Goal: Task Accomplishment & Management: Manage account settings

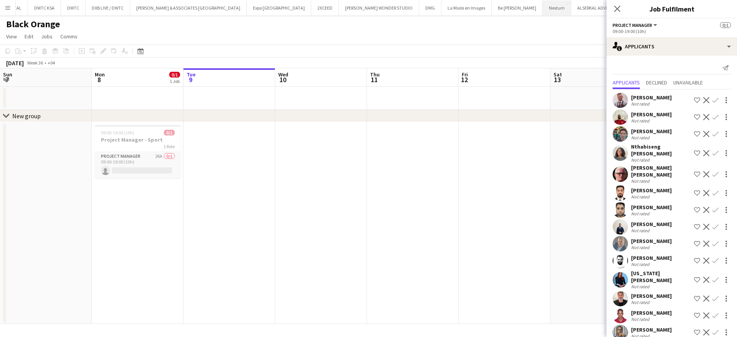
scroll to position [0, 607]
click at [618, 11] on icon "Close pop-in" at bounding box center [616, 8] width 7 height 7
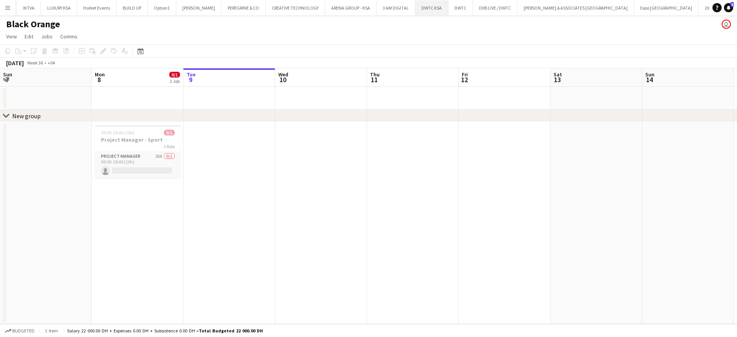
scroll to position [0, 214]
click at [185, 8] on button "[PERSON_NAME] Close" at bounding box center [199, 7] width 45 height 15
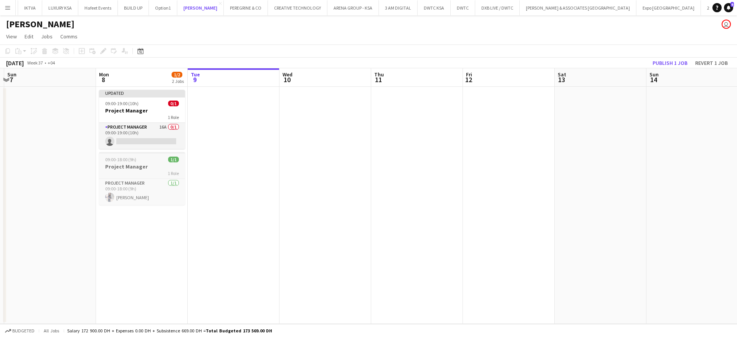
scroll to position [0, 176]
click at [142, 170] on div "1 Role" at bounding box center [145, 173] width 86 height 6
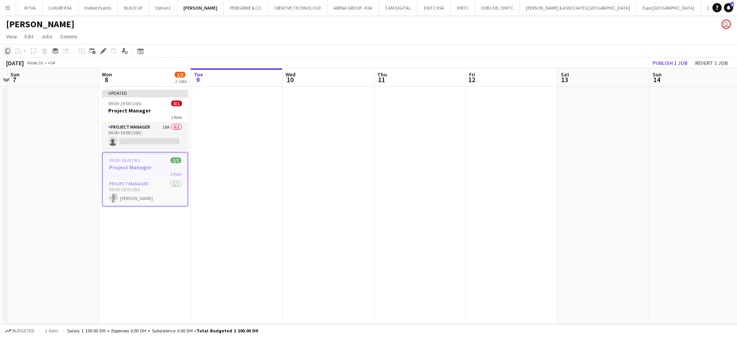
click at [5, 54] on icon "Copy" at bounding box center [8, 51] width 6 height 6
click at [234, 147] on app-date-cell at bounding box center [237, 205] width 92 height 237
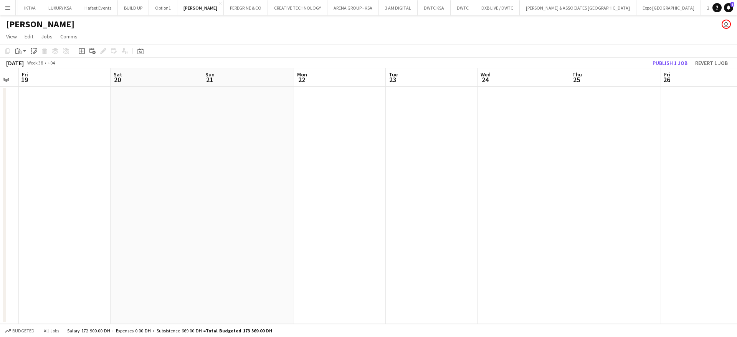
scroll to position [0, 257]
click at [441, 138] on app-date-cell at bounding box center [431, 205] width 92 height 237
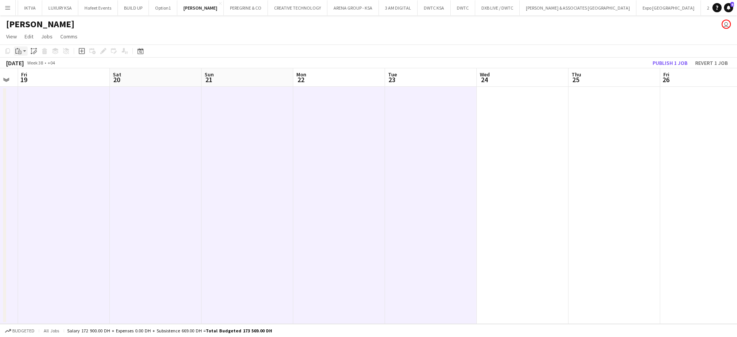
click at [26, 49] on app-action-btn "Paste" at bounding box center [21, 50] width 14 height 9
click at [51, 79] on link "Paste with crew Ctrl+Shift+V" at bounding box center [56, 78] width 72 height 7
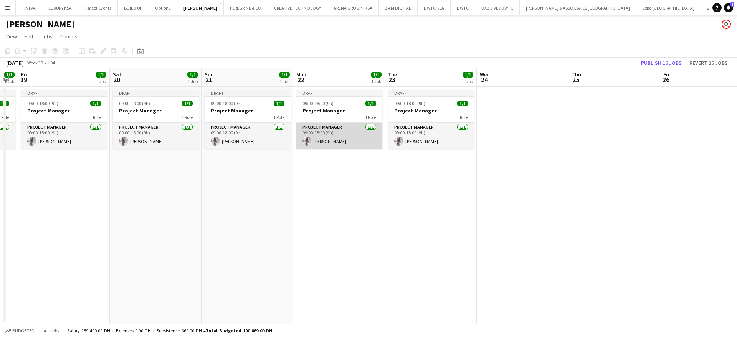
click at [339, 133] on app-card-role "Project Manager [DATE] 09:00-18:00 (9h) [PERSON_NAME]" at bounding box center [339, 136] width 86 height 26
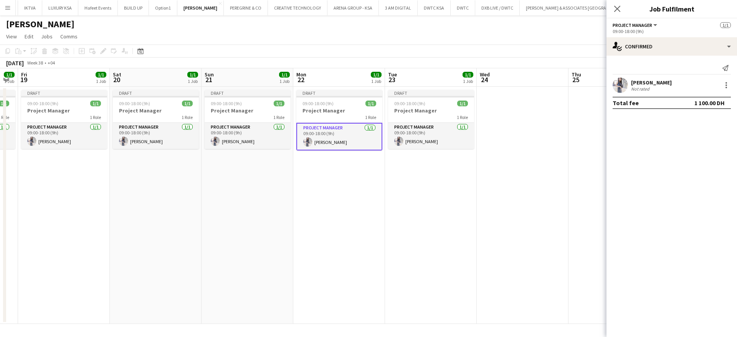
click at [507, 162] on app-date-cell at bounding box center [522, 205] width 92 height 237
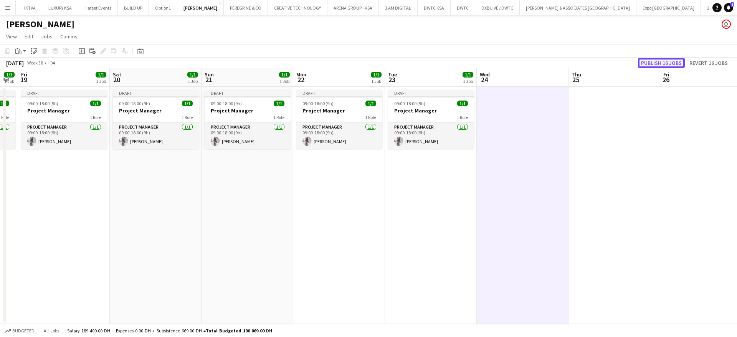
click at [655, 60] on button "Publish 16 jobs" at bounding box center [661, 63] width 47 height 10
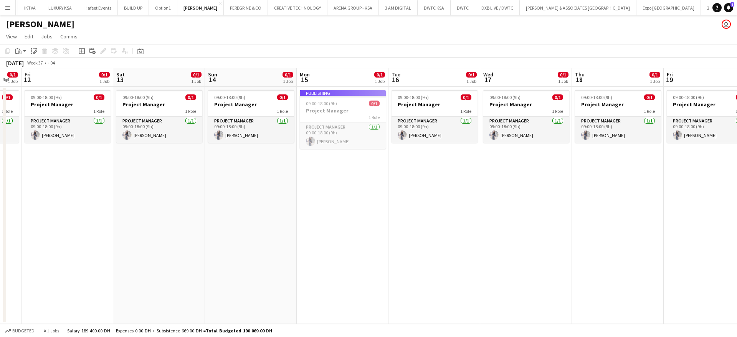
scroll to position [0, 159]
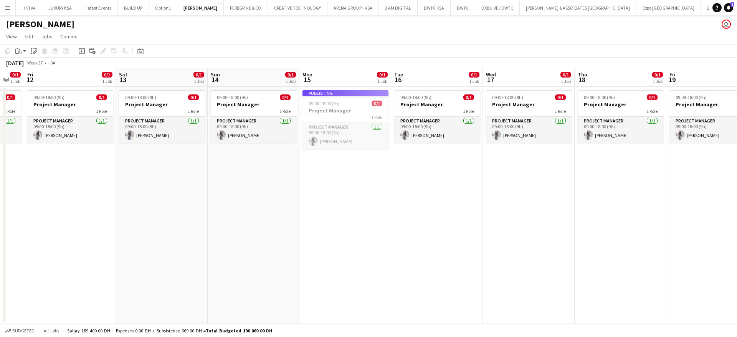
click at [337, 103] on app-job-card "Publishing 09:00-18:00 (9h) 0/1 Project Manager 1 Role Project Manager [DATE] 0…" at bounding box center [345, 119] width 86 height 59
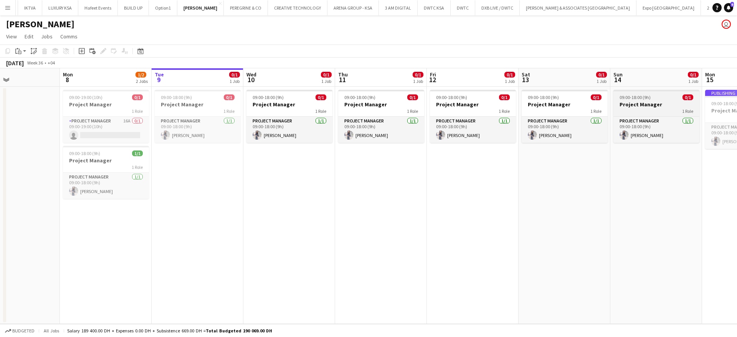
scroll to position [0, 167]
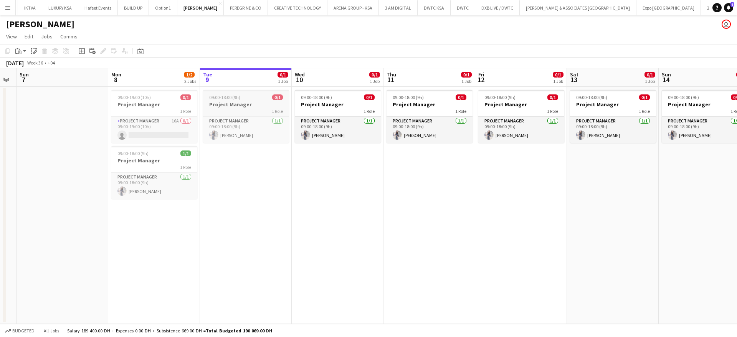
click at [255, 102] on h3 "Project Manager" at bounding box center [246, 104] width 86 height 7
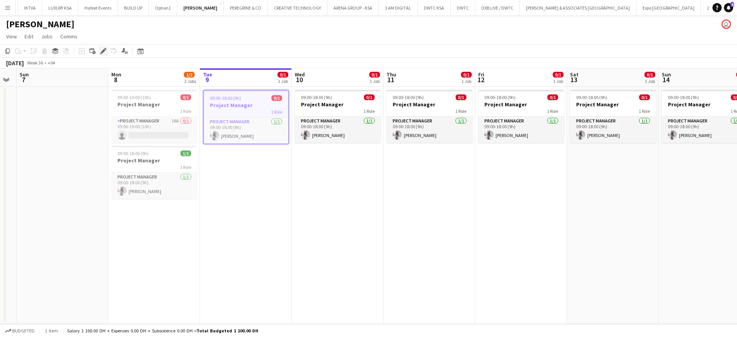
click at [105, 53] on icon "Edit" at bounding box center [103, 51] width 6 height 6
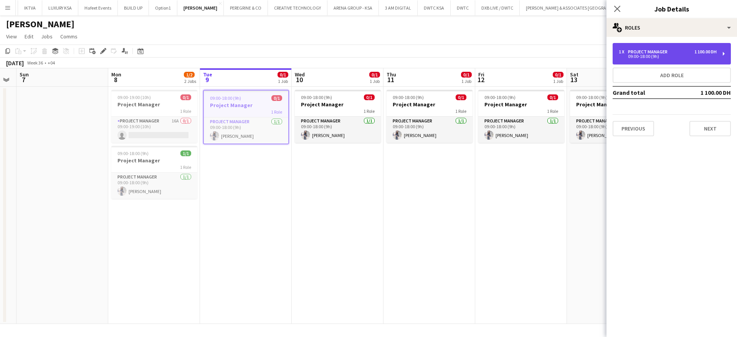
click at [670, 50] on div "1 x Project Manager 1 100.00 DH" at bounding box center [667, 51] width 98 height 5
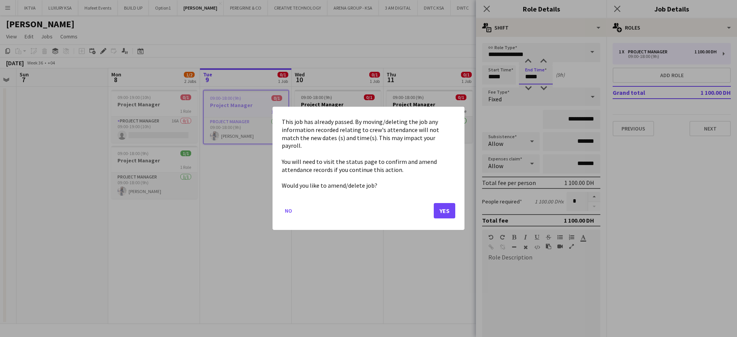
click at [539, 77] on body "Menu Boards Boards Boards All jobs Status Workforce Workforce My Workforce Recr…" at bounding box center [368, 168] width 737 height 337
click at [439, 208] on button "Yes" at bounding box center [443, 210] width 21 height 15
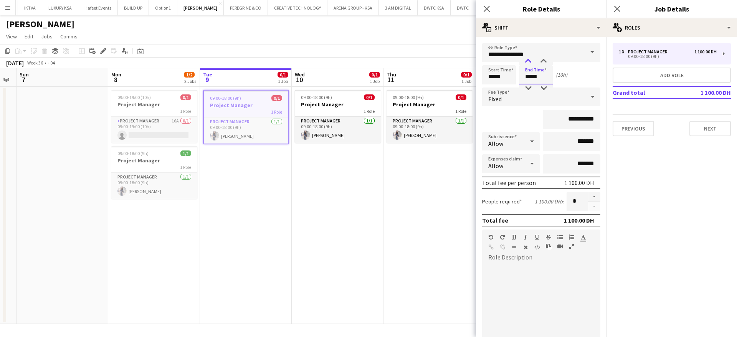
click at [529, 62] on div at bounding box center [527, 62] width 15 height 8
type input "*****"
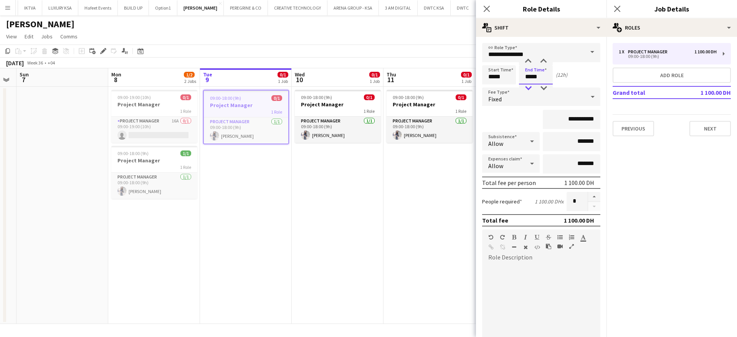
click at [529, 85] on div at bounding box center [527, 88] width 15 height 8
click at [408, 241] on app-date-cell "09:00-18:00 (9h) 0/1 Project Manager 1 Role Project Manager [DATE] 09:00-18:00 …" at bounding box center [429, 205] width 92 height 237
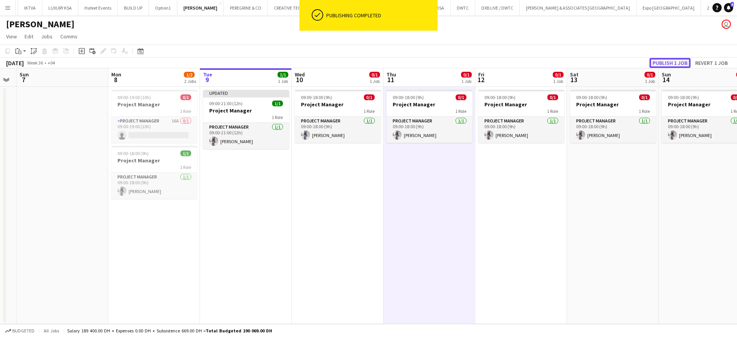
click at [670, 61] on button "Publish 1 job" at bounding box center [669, 63] width 41 height 10
